Goal: Task Accomplishment & Management: Complete application form

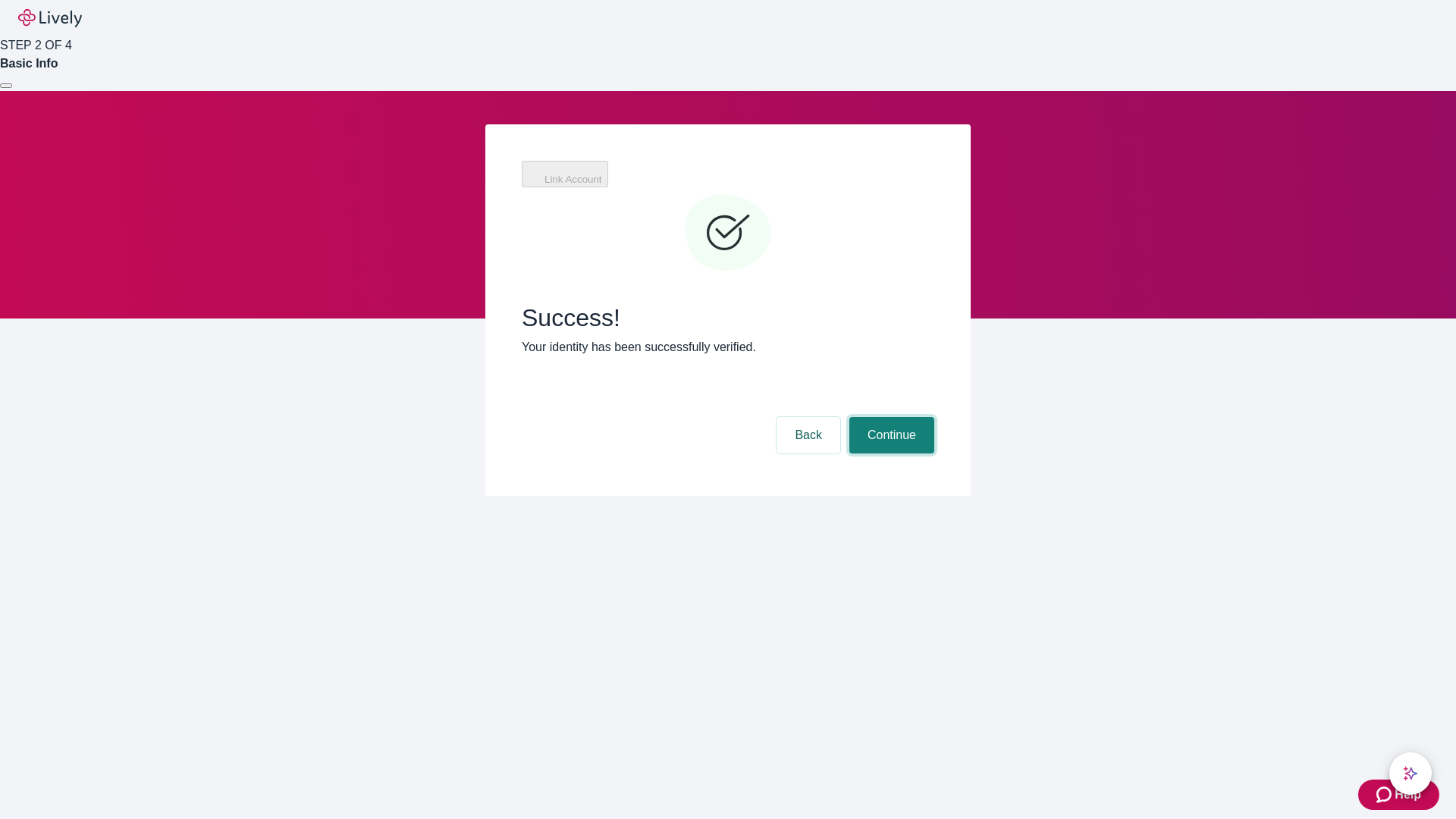
click at [889, 417] on button "Continue" at bounding box center [892, 435] width 85 height 37
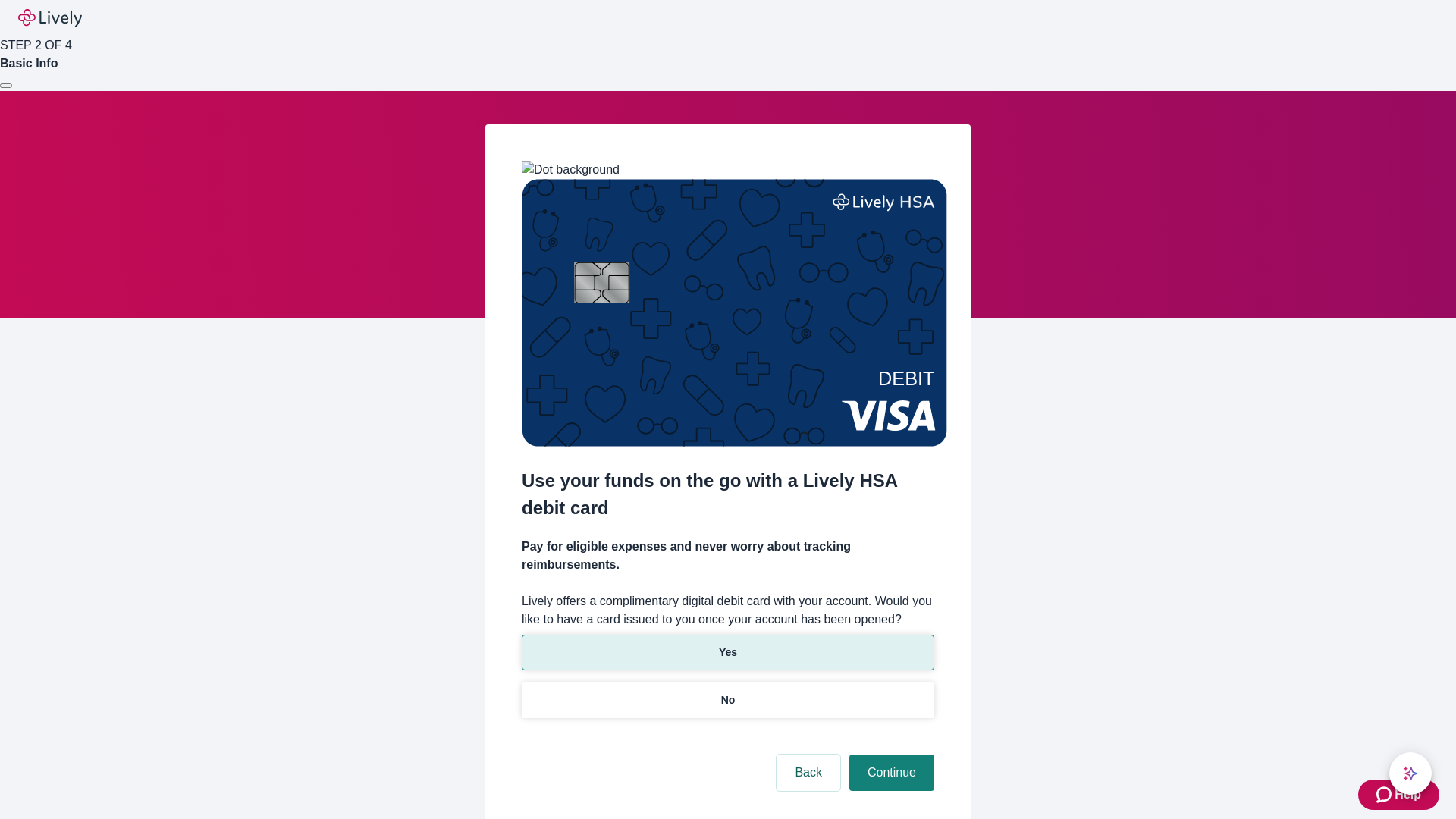
click at [727, 644] on p "Yes" at bounding box center [728, 651] width 18 height 16
click at [889, 754] on button "Continue" at bounding box center [892, 772] width 85 height 37
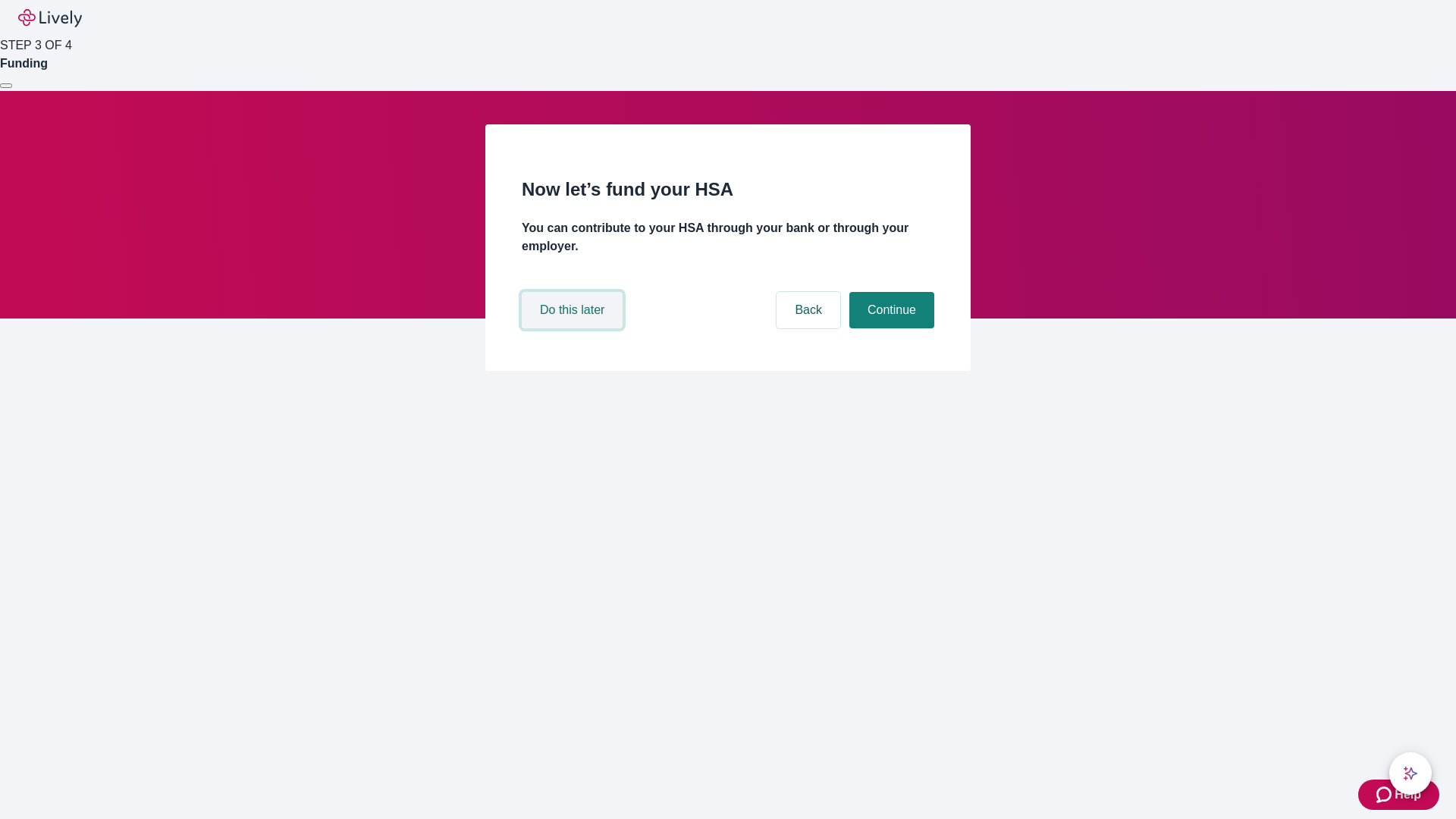
click at [574, 329] on button "Do this later" at bounding box center [571, 310] width 101 height 37
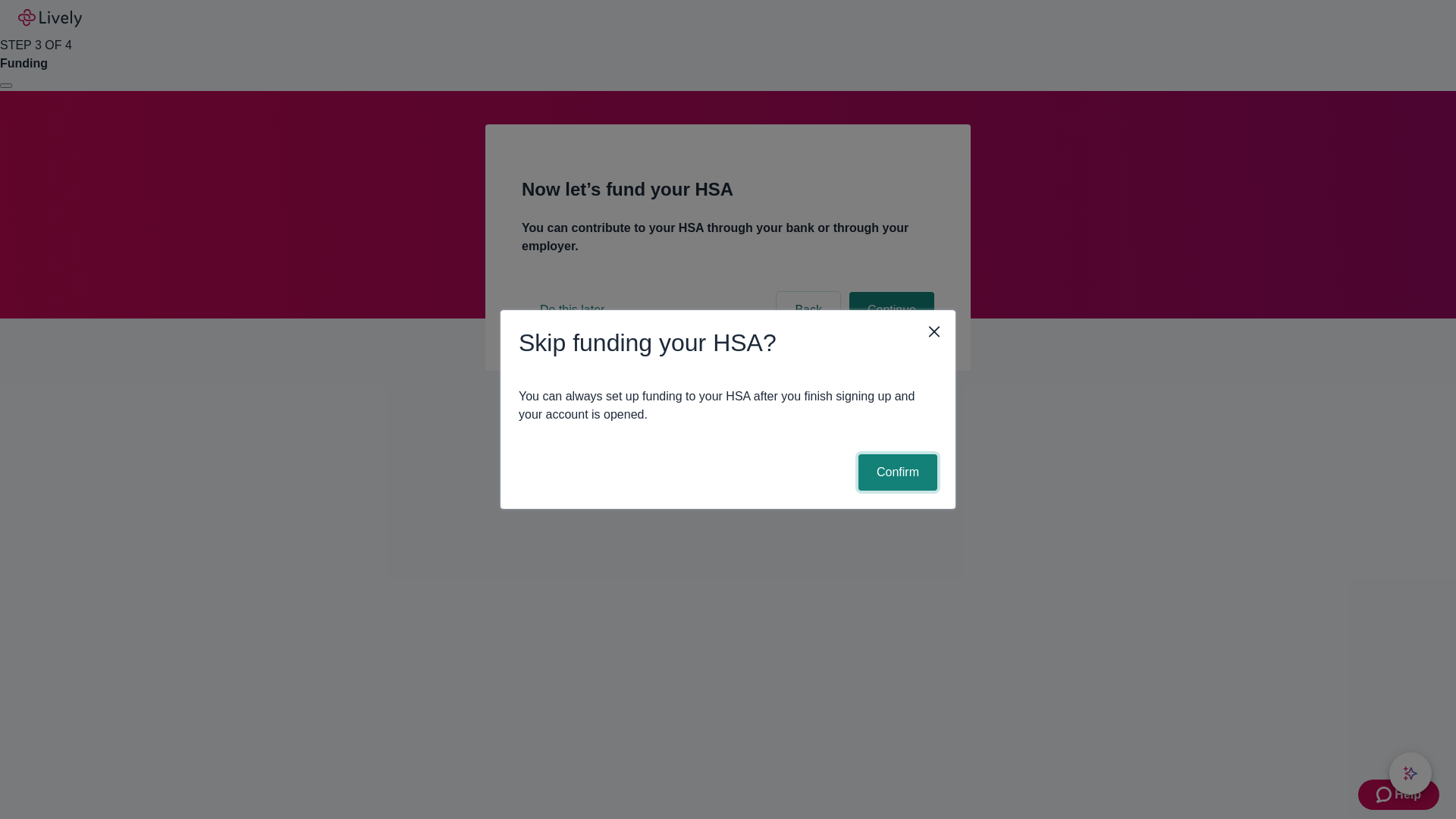
click at [895, 472] on button "Confirm" at bounding box center [898, 472] width 78 height 37
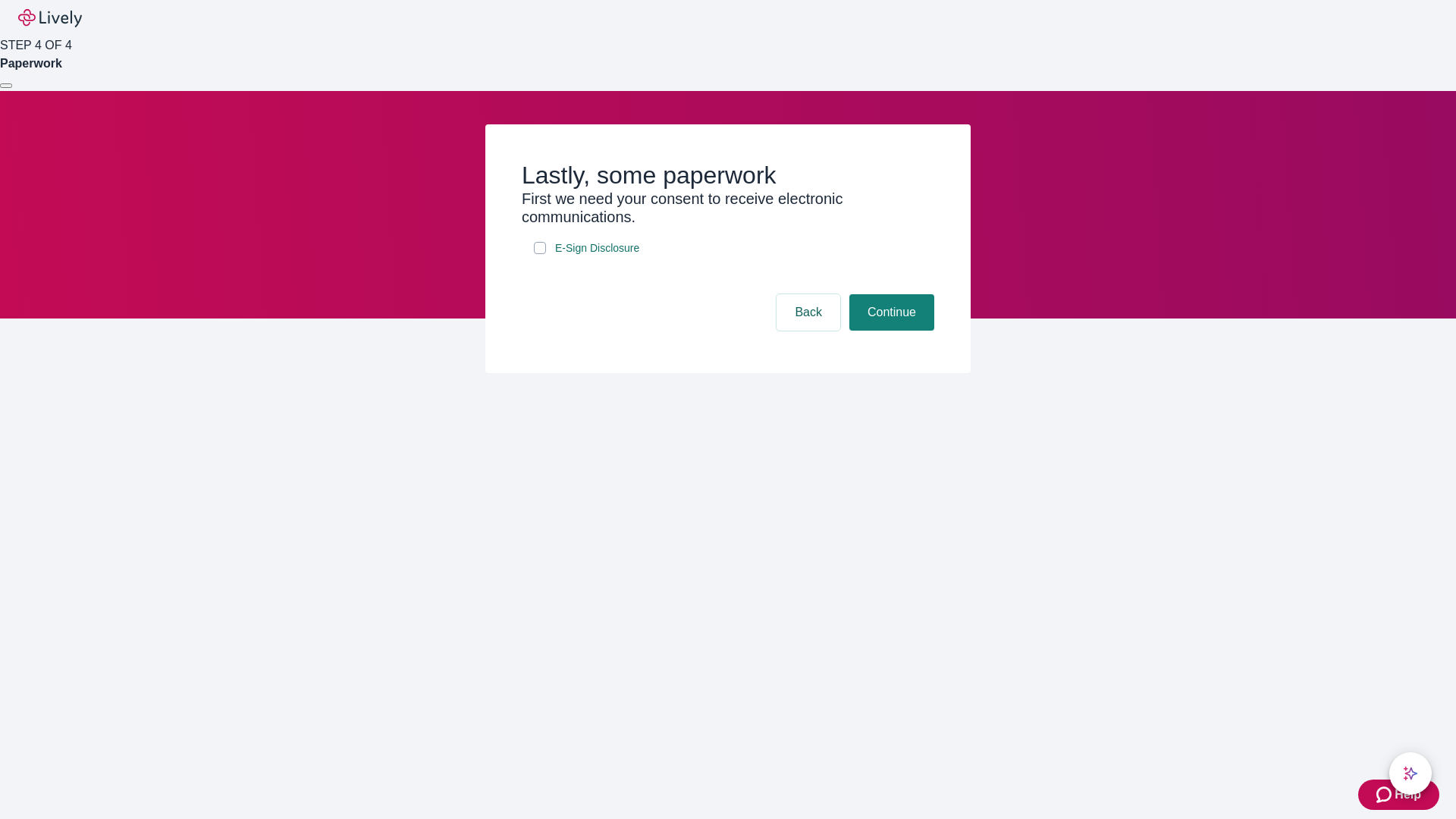
click at [540, 254] on input "E-Sign Disclosure" at bounding box center [540, 248] width 12 height 12
checkbox input "true"
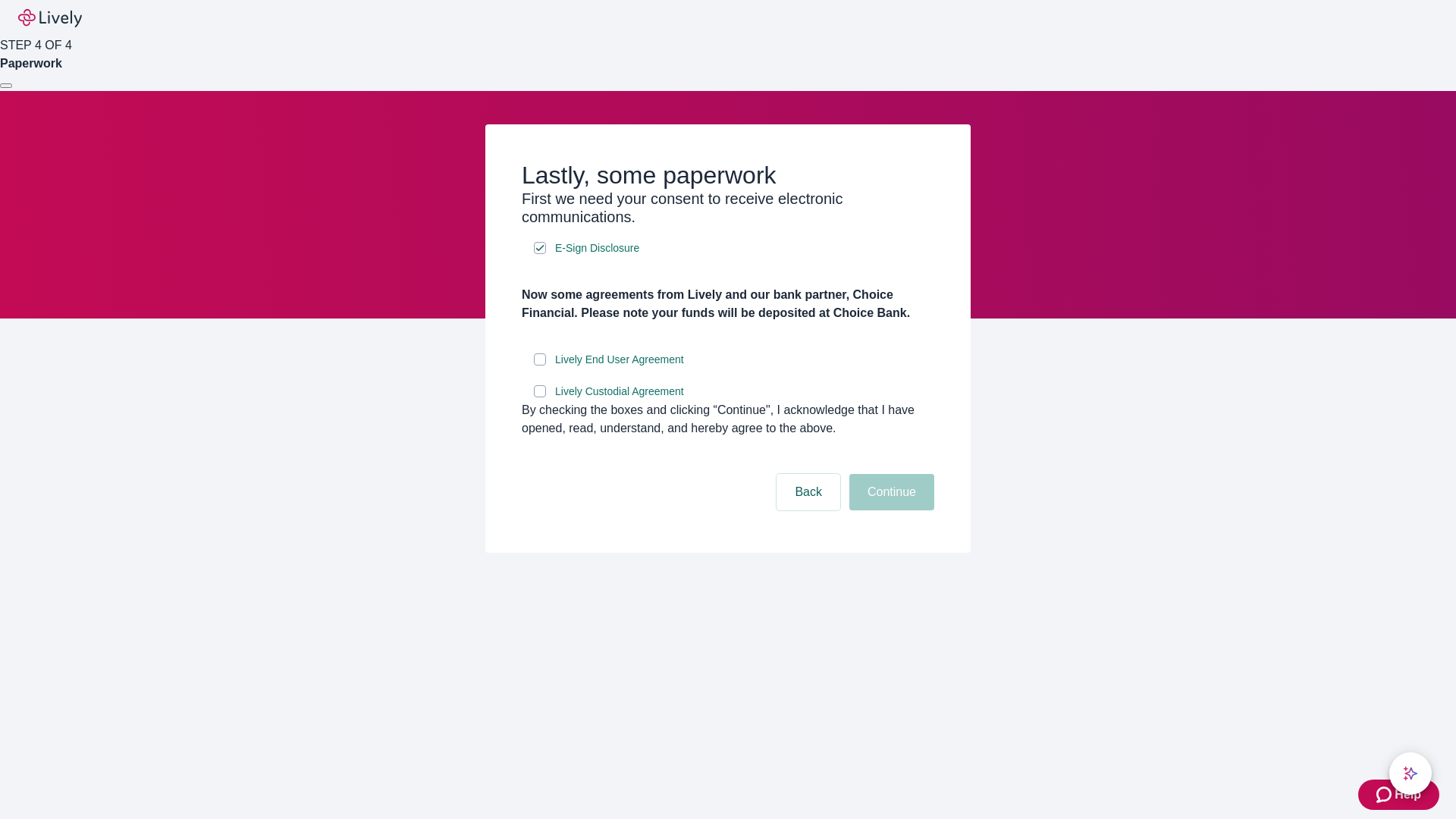
click at [540, 365] on input "Lively End User Agreement" at bounding box center [540, 359] width 12 height 12
checkbox input "true"
click at [540, 397] on input "Lively Custodial Agreement" at bounding box center [540, 391] width 12 height 12
checkbox input "true"
click at [889, 510] on button "Continue" at bounding box center [892, 492] width 85 height 37
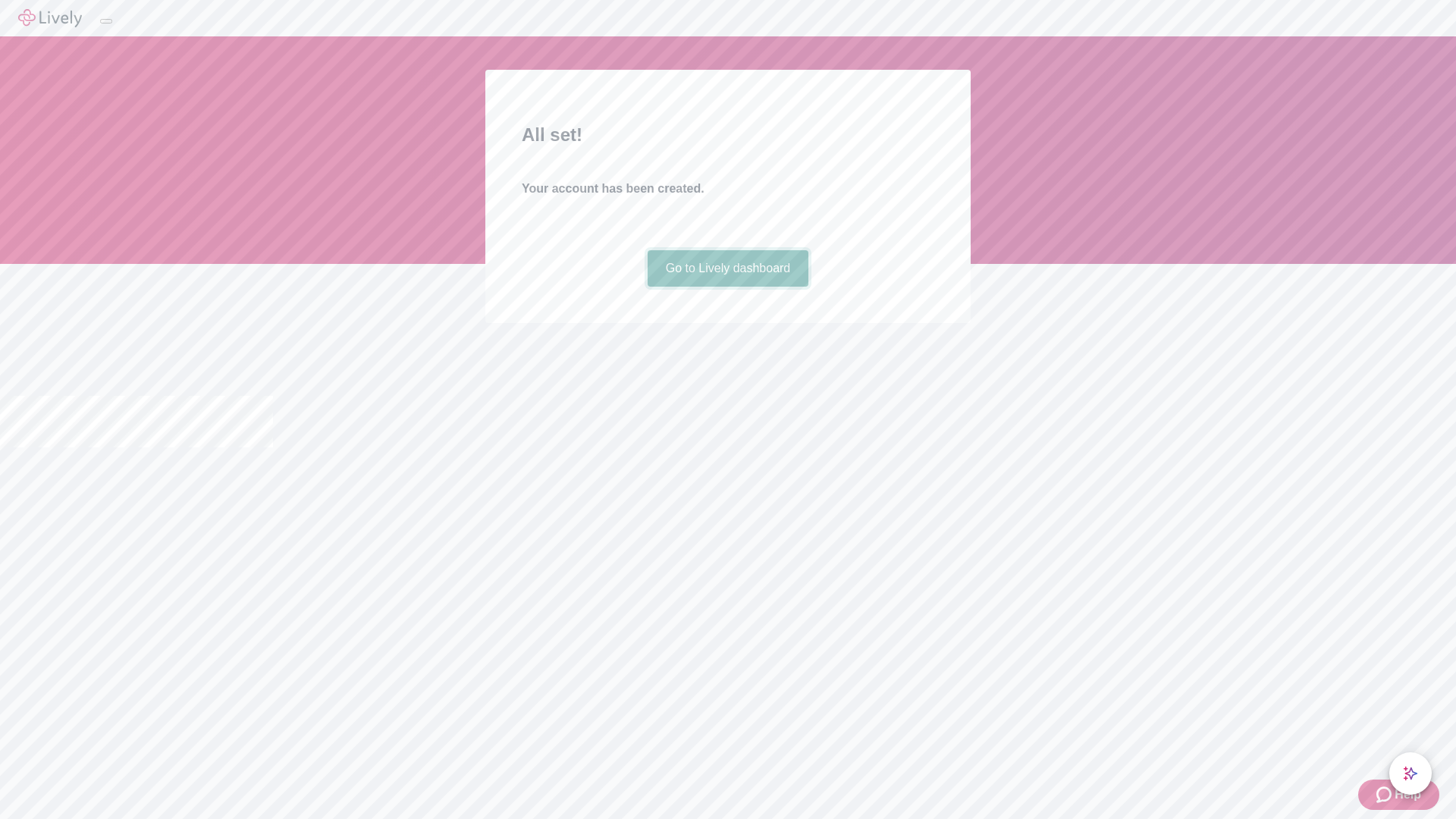
click at [727, 287] on link "Go to Lively dashboard" at bounding box center [728, 268] width 162 height 37
